Goal: Check status: Check status

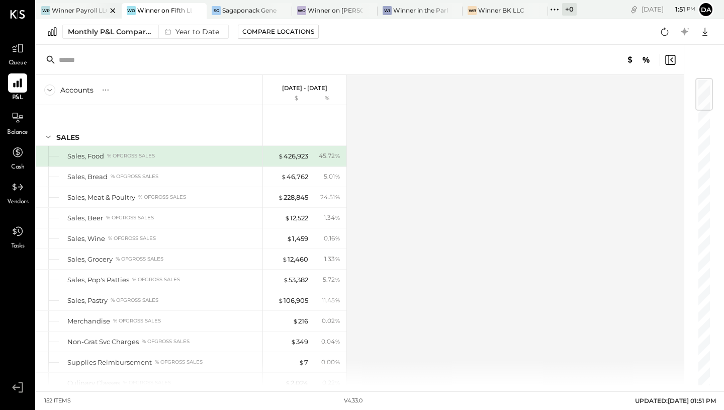
click at [97, 9] on div at bounding box center [104, 10] width 35 height 15
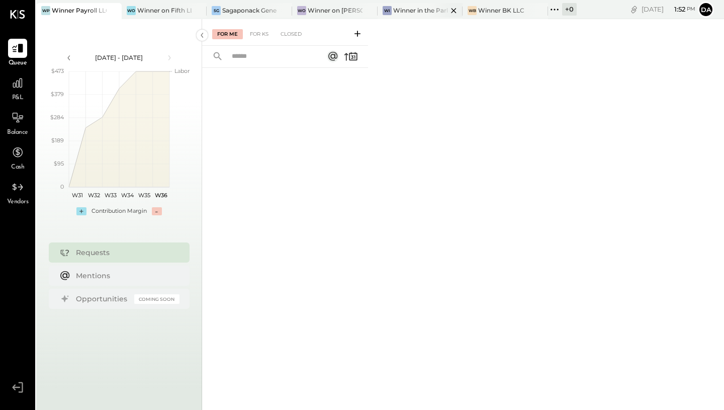
click at [408, 14] on div "Winner in the Park" at bounding box center [420, 10] width 55 height 9
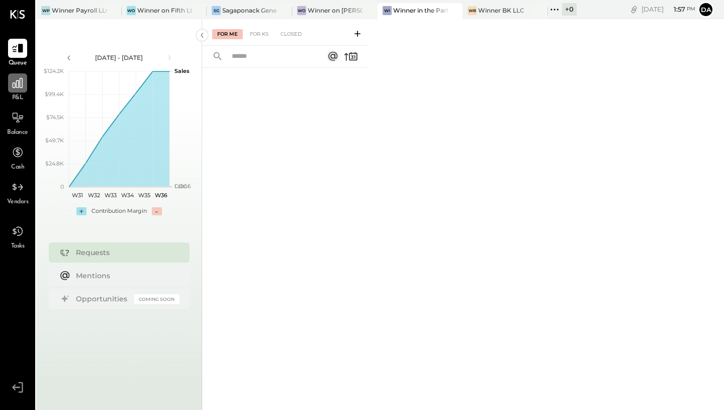
click at [19, 88] on icon at bounding box center [17, 82] width 13 height 13
